Goal: Navigation & Orientation: Find specific page/section

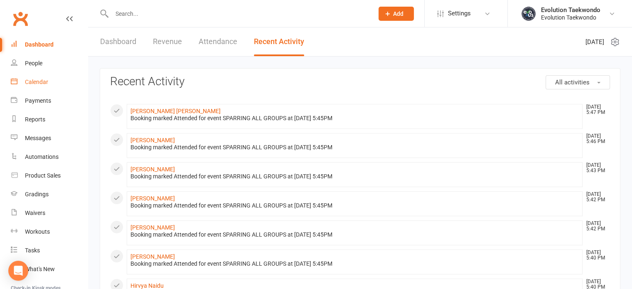
click at [33, 81] on div "Calendar" at bounding box center [36, 81] width 23 height 7
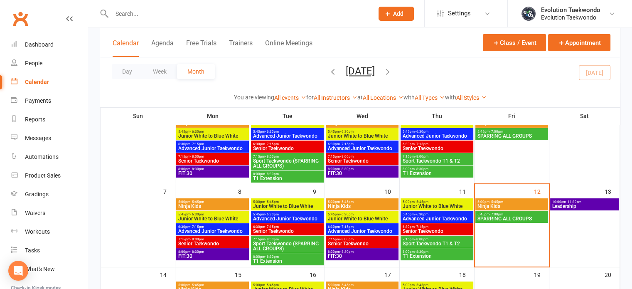
scroll to position [76, 0]
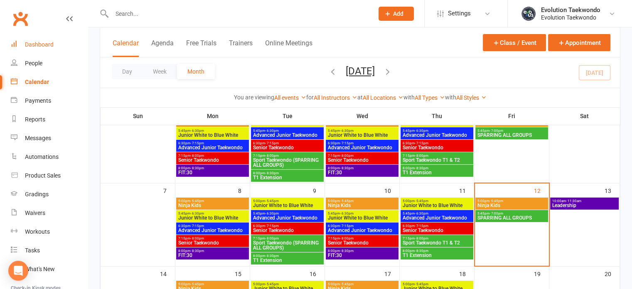
click at [44, 47] on div "Dashboard" at bounding box center [39, 44] width 29 height 7
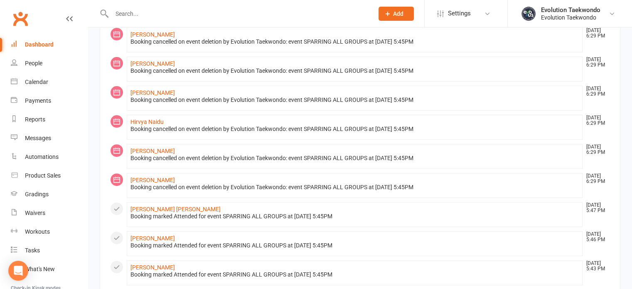
scroll to position [251, 0]
